Goal: Information Seeking & Learning: Learn about a topic

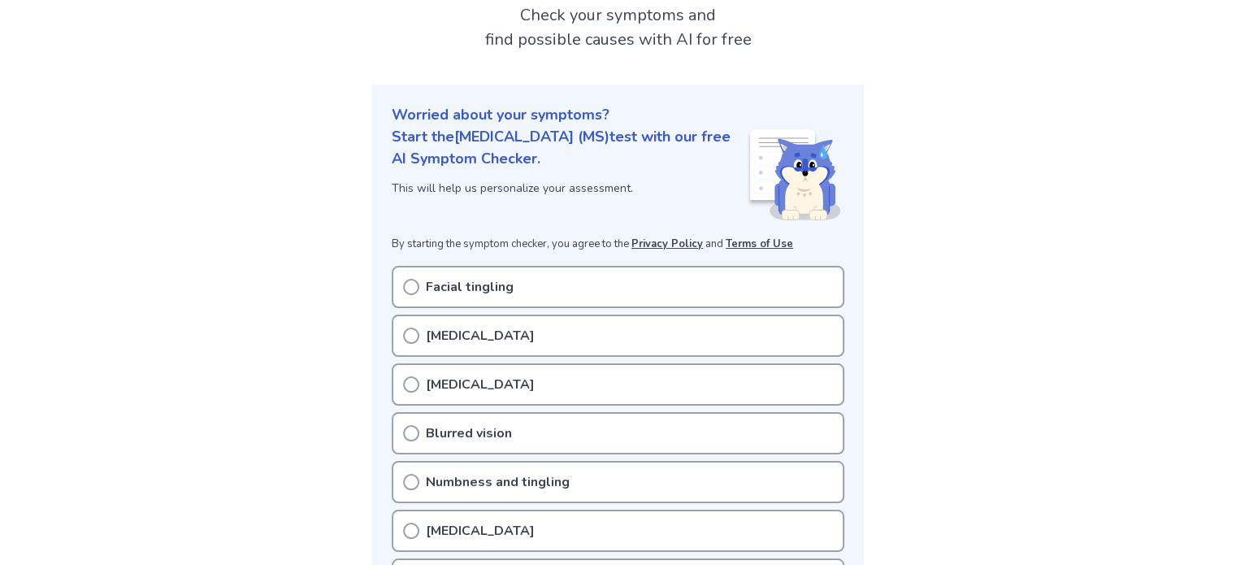
scroll to position [181, 0]
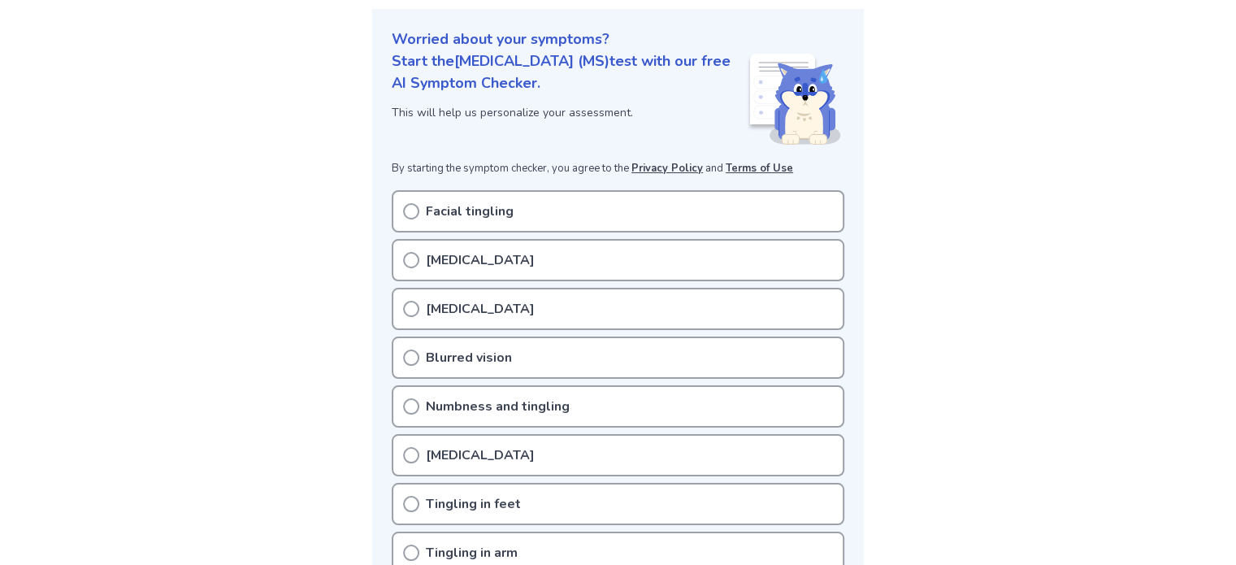
click at [458, 262] on p "[MEDICAL_DATA]" at bounding box center [480, 260] width 109 height 20
click at [413, 258] on icon at bounding box center [411, 260] width 16 height 16
